Goal: Information Seeking & Learning: Learn about a topic

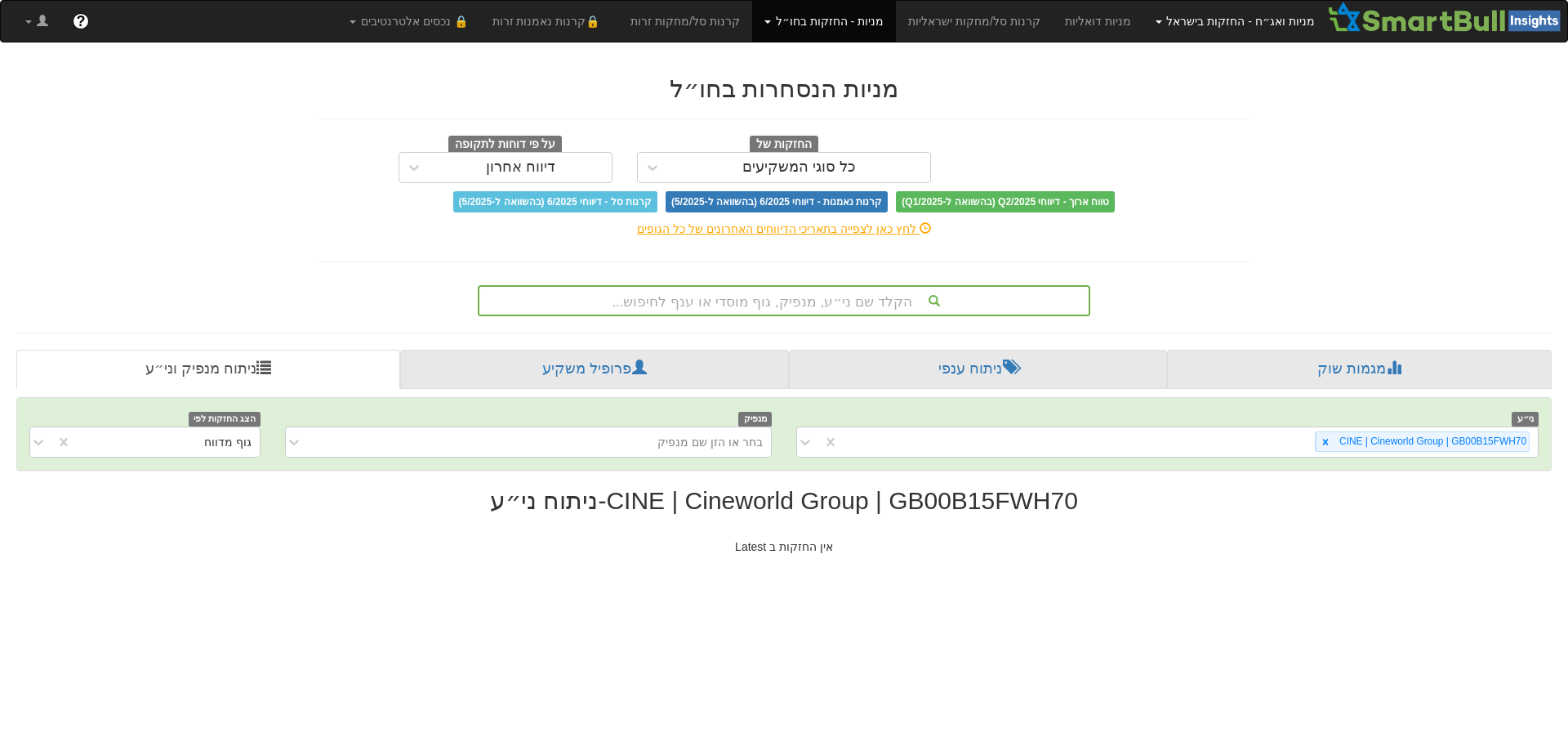
click at [1310, 16] on link "מניות ואג״ח - החזקות בישראל" at bounding box center [1235, 21] width 184 height 41
click at [1287, 53] on link "מניות" at bounding box center [1262, 56] width 129 height 21
